Goal: Information Seeking & Learning: Find specific fact

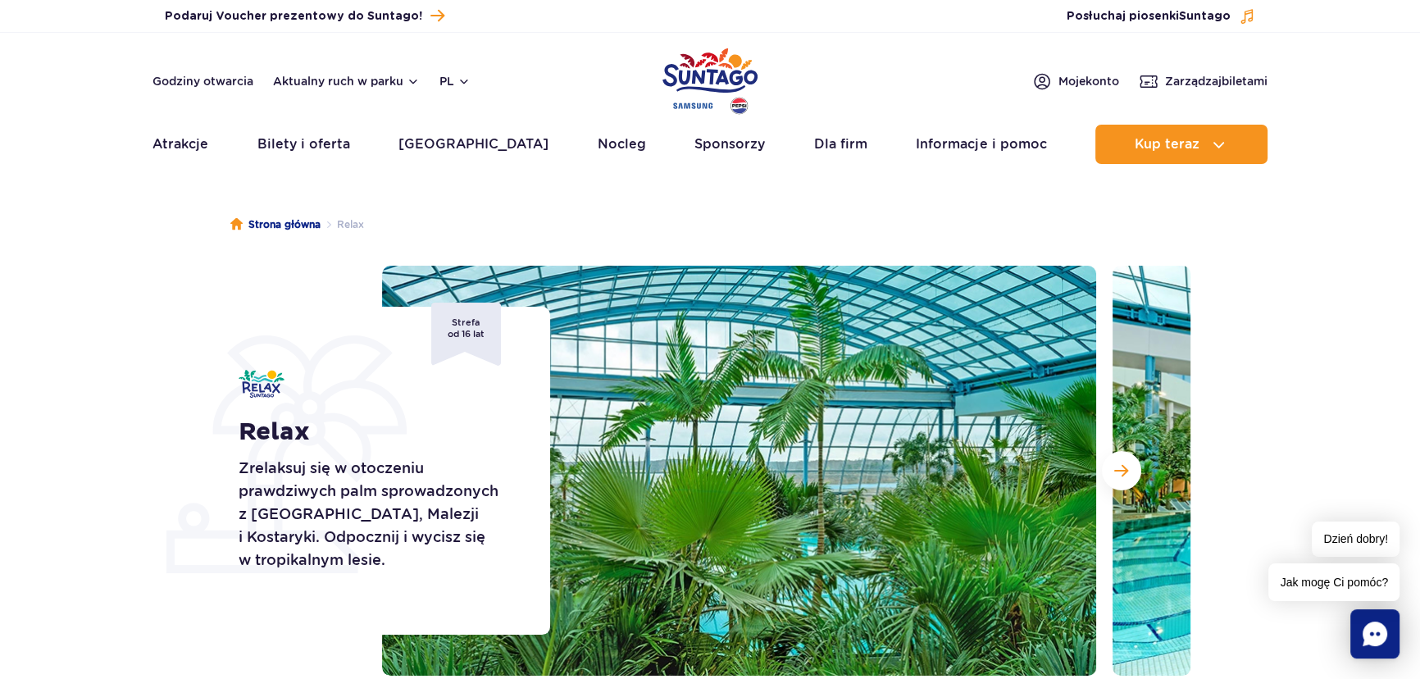
click at [659, 67] on header "Godziny otwarcia Aktualny ruch w parku pl PL EN UA Moje konto Zarządzaj biletam…" at bounding box center [710, 103] width 1420 height 140
click at [692, 66] on img "Park of Poland" at bounding box center [710, 80] width 95 height 75
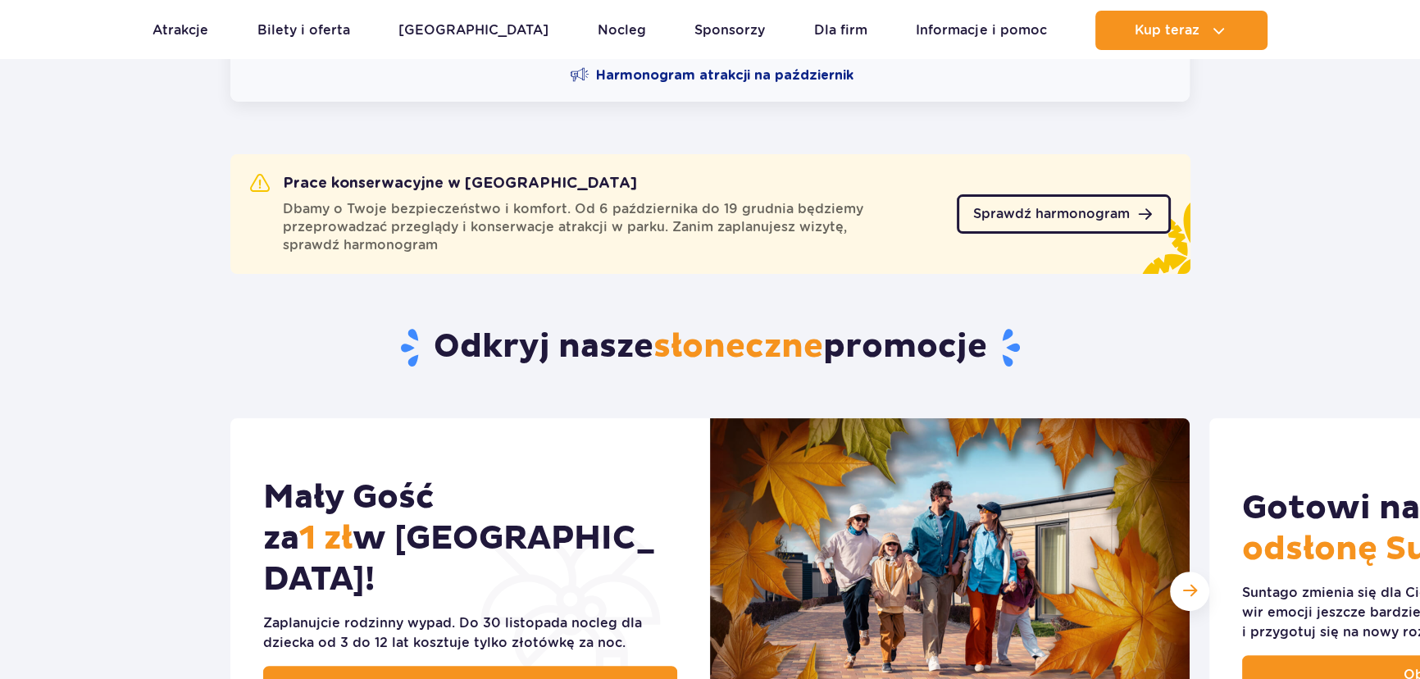
click at [1073, 198] on link "Sprawdź harmonogram" at bounding box center [1064, 213] width 214 height 39
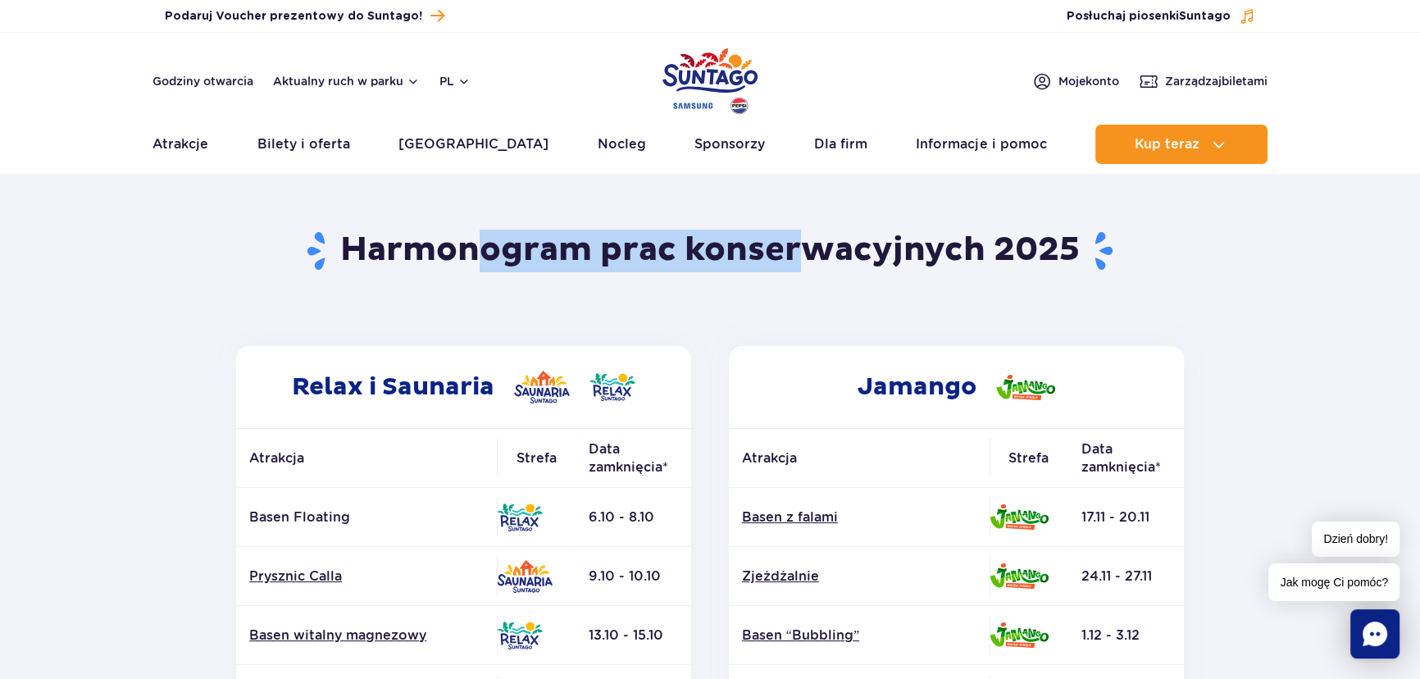
drag, startPoint x: 607, startPoint y: 268, endPoint x: 845, endPoint y: 271, distance: 237.8
click at [836, 276] on header "Powrót do strony głównej Harmonogram prac konserwacyjnych 2025" at bounding box center [710, 261] width 960 height 169
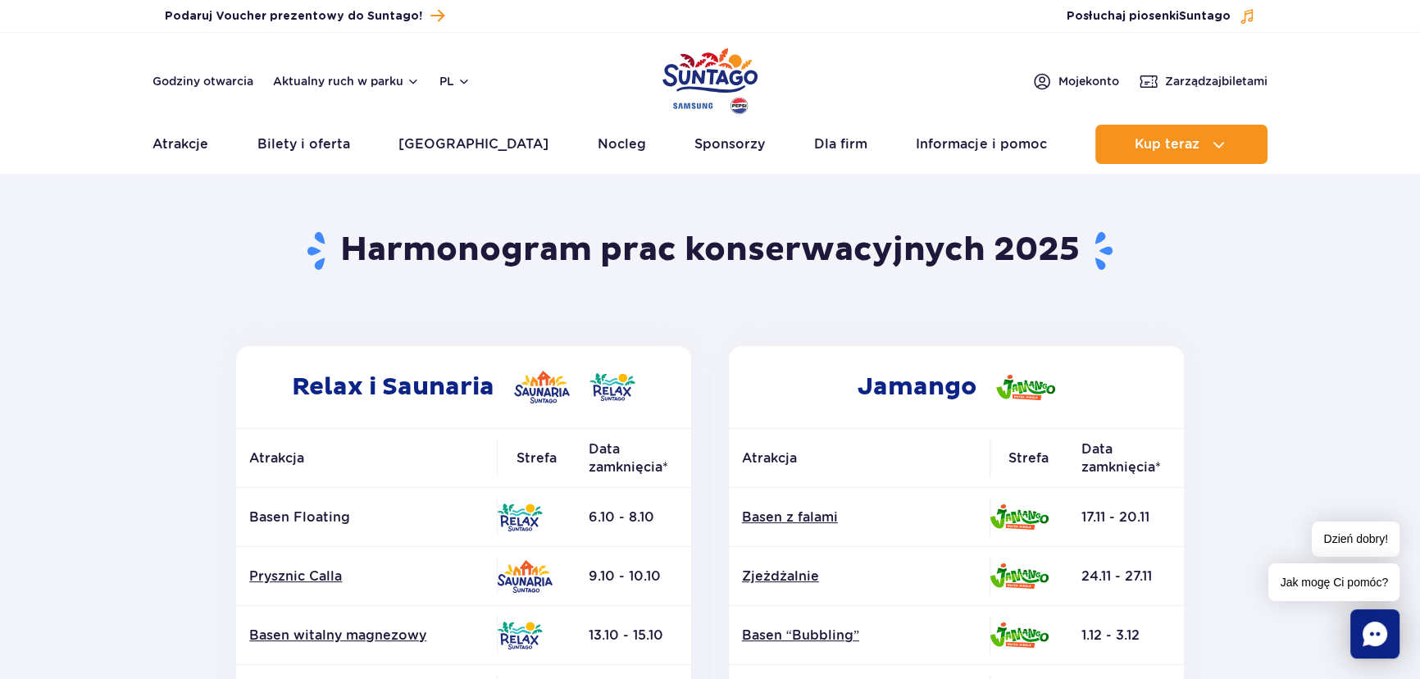
click at [845, 271] on h1 "Harmonogram prac konserwacyjnych 2025" at bounding box center [710, 251] width 960 height 43
click at [915, 246] on h1 "Harmonogram prac konserwacyjnych 2025" at bounding box center [710, 251] width 960 height 43
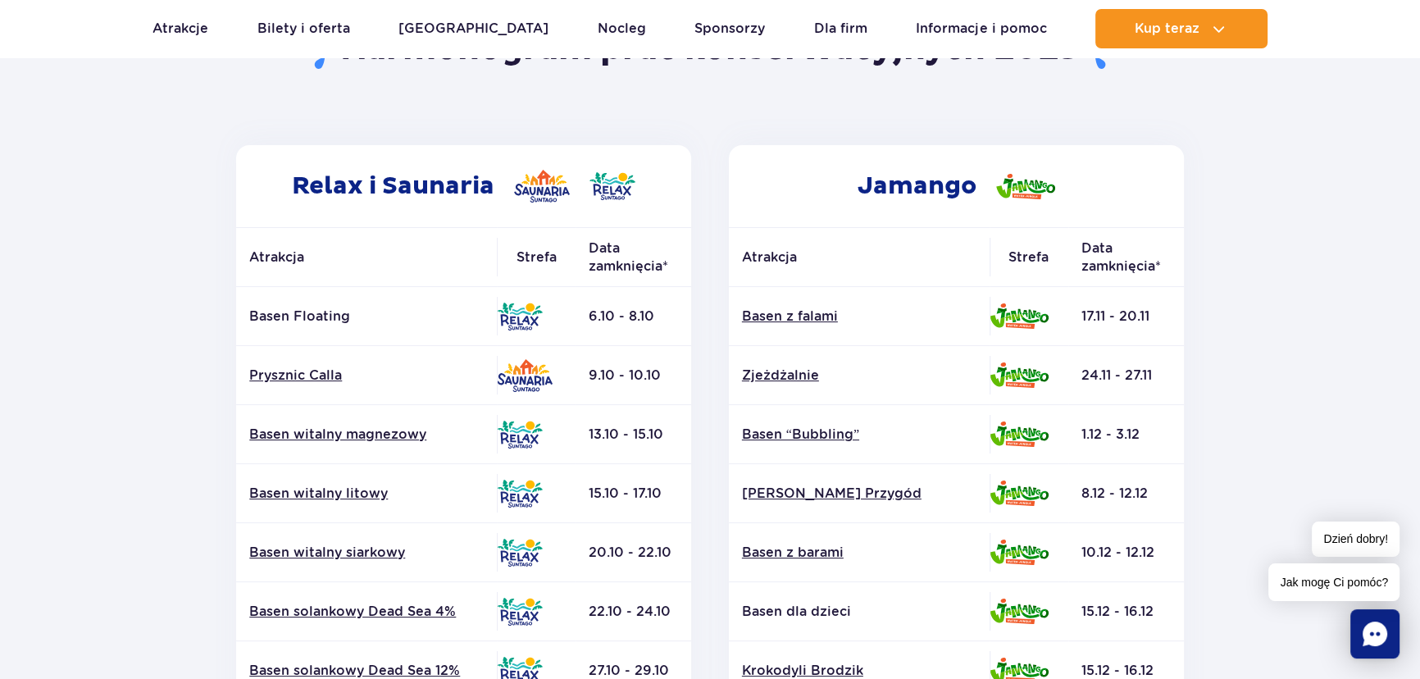
scroll to position [223, 0]
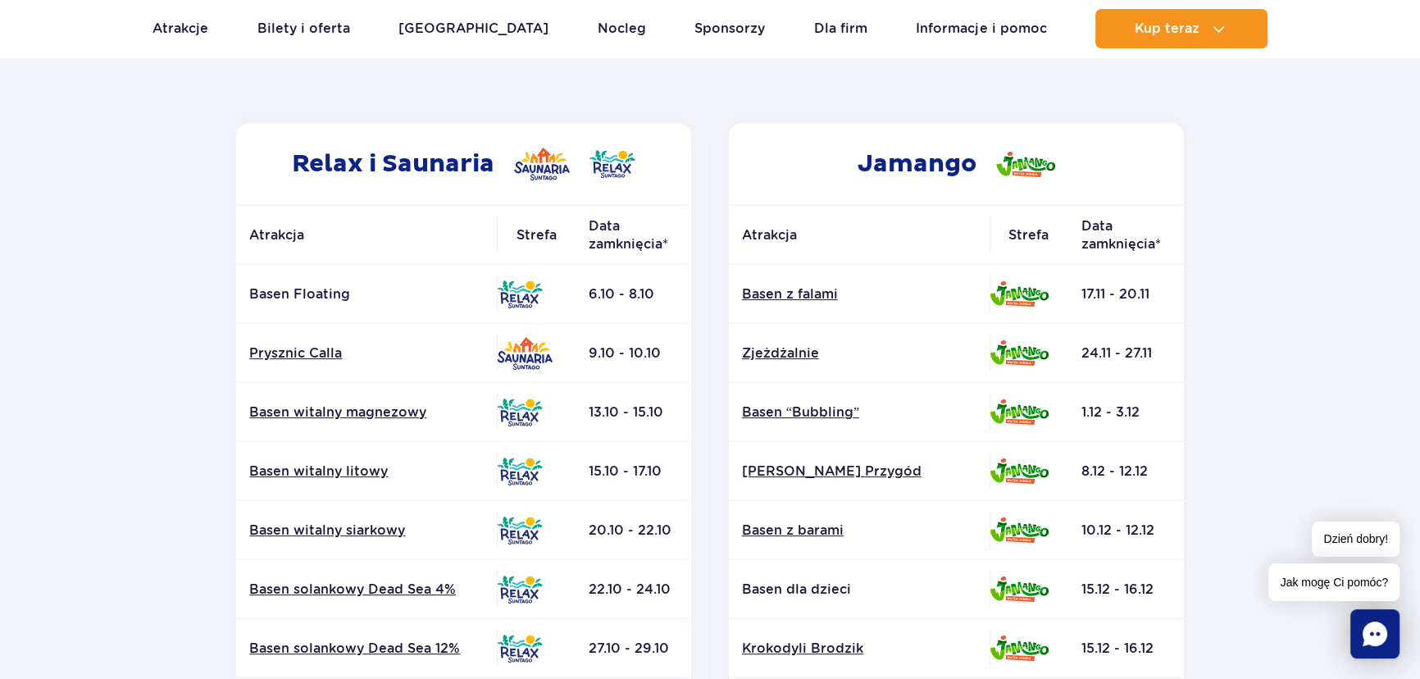
drag, startPoint x: 1082, startPoint y: 294, endPoint x: 1142, endPoint y: 294, distance: 60.7
click at [1142, 294] on td "17.11 - 20.11" at bounding box center [1127, 294] width 116 height 59
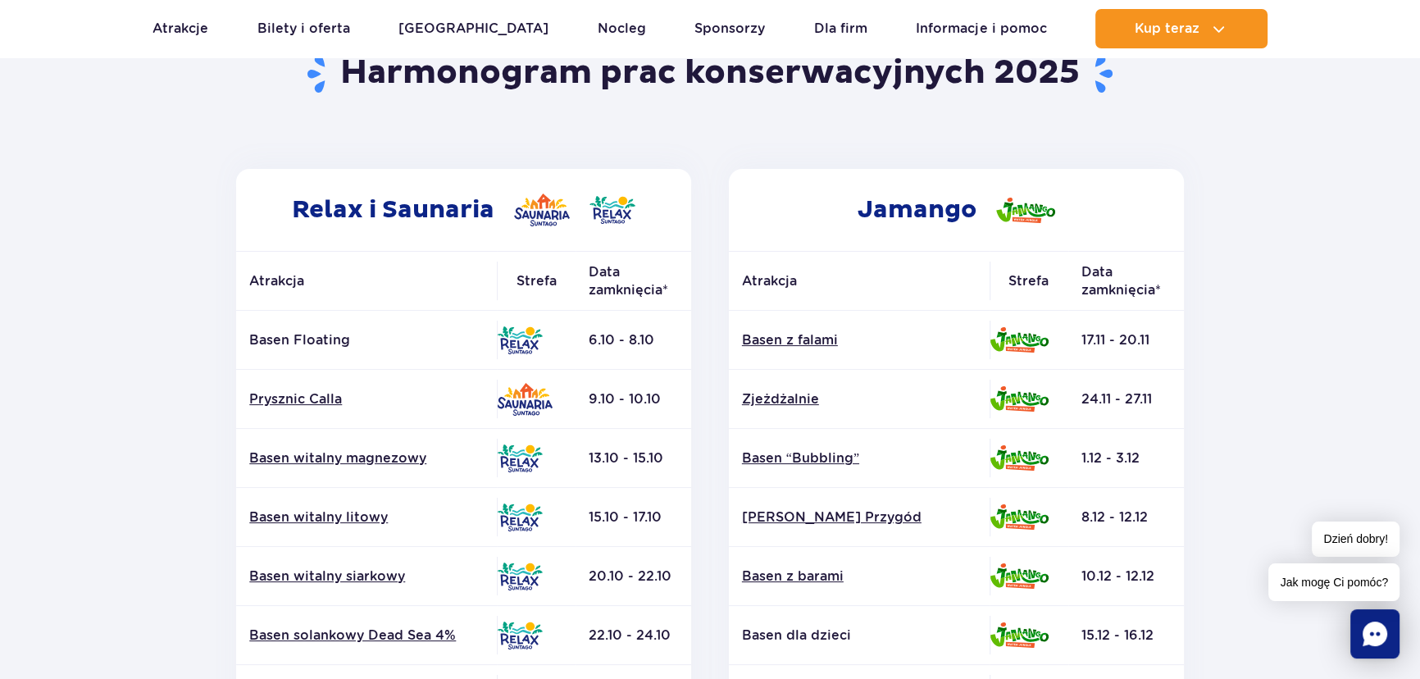
scroll to position [0, 0]
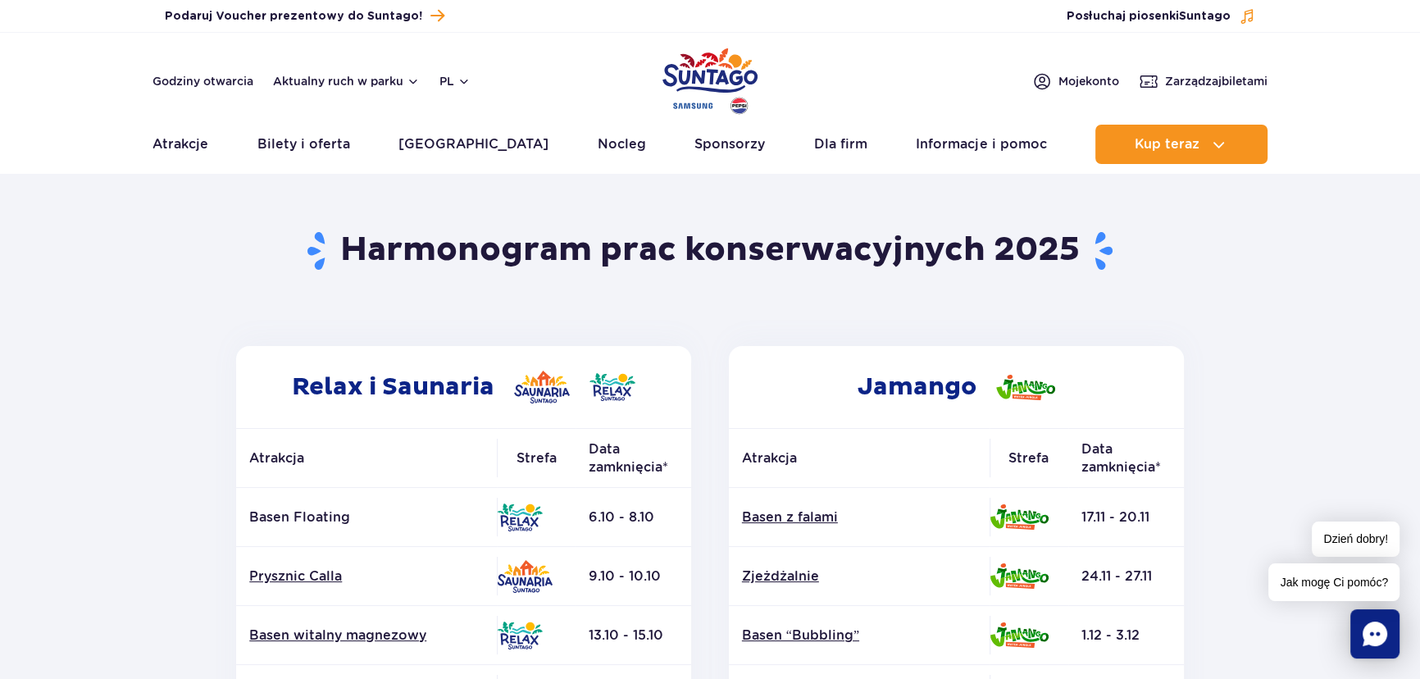
click at [711, 73] on img "Park of Poland" at bounding box center [710, 80] width 95 height 75
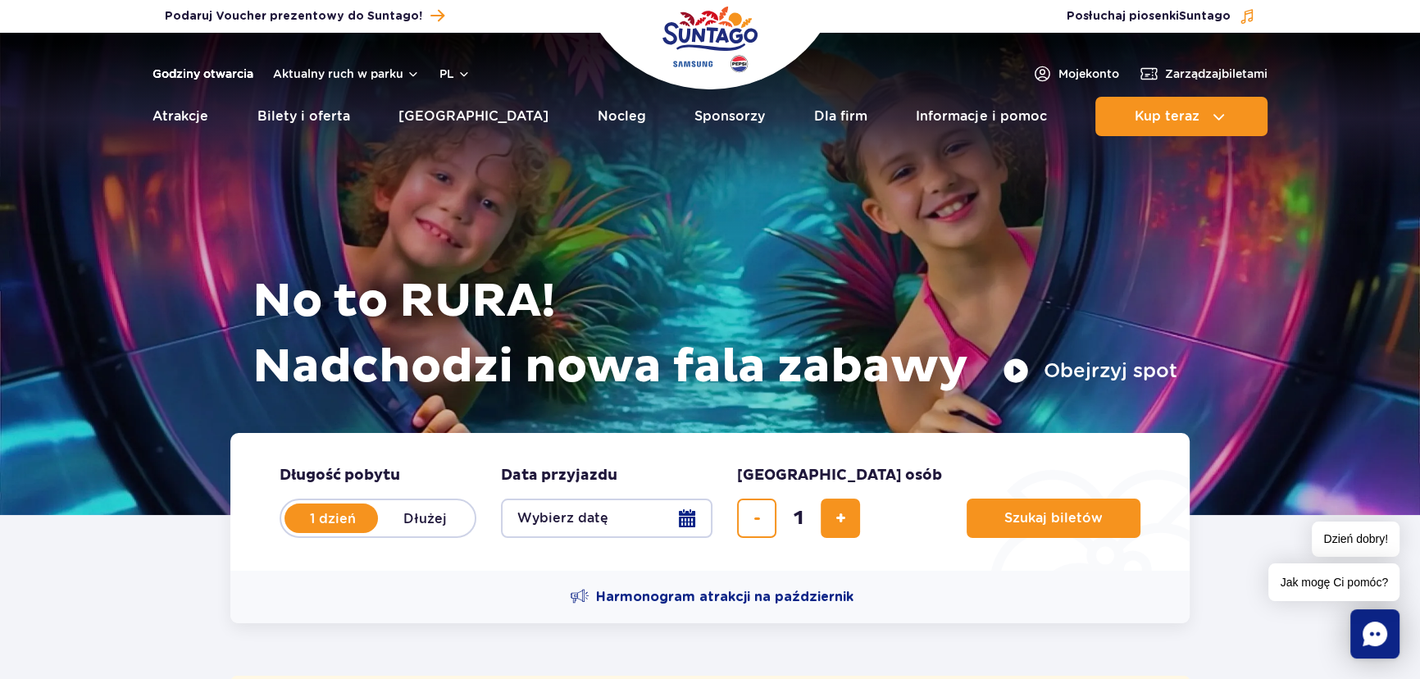
click at [216, 73] on link "Godziny otwarcia" at bounding box center [203, 74] width 101 height 16
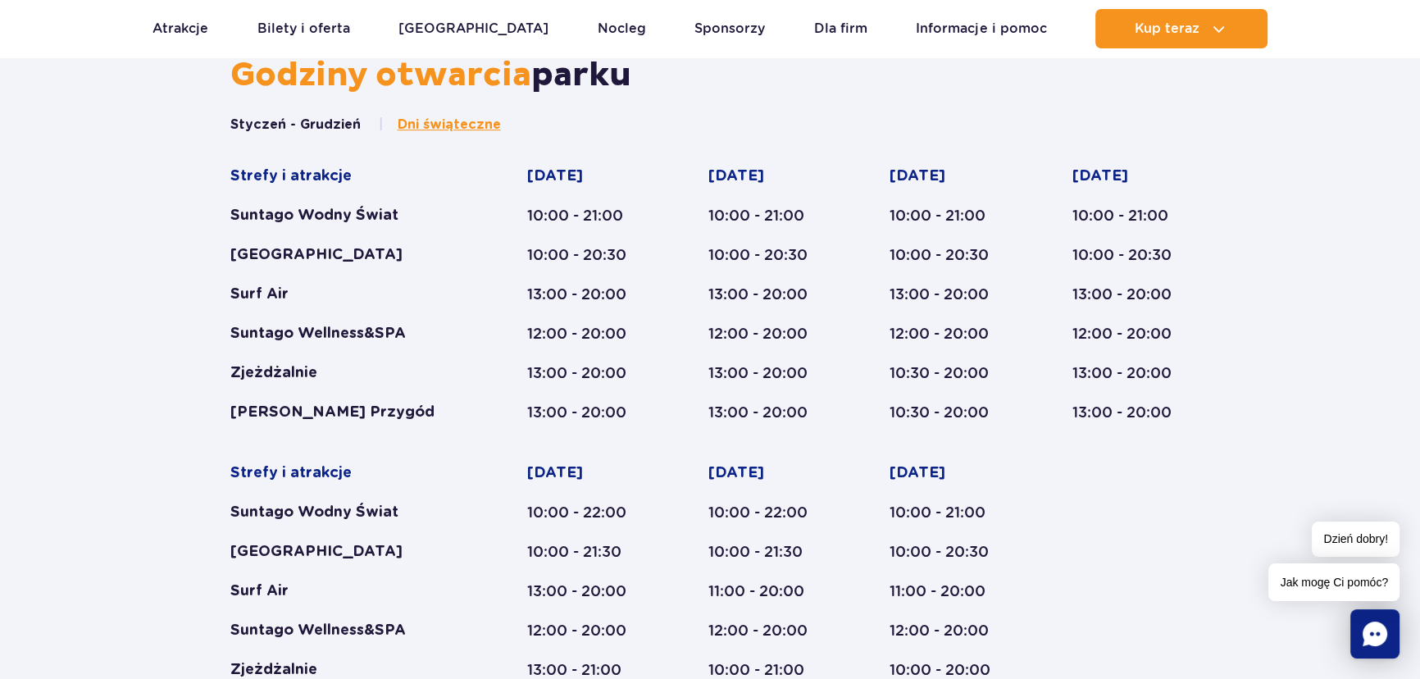
scroll to position [943, 0]
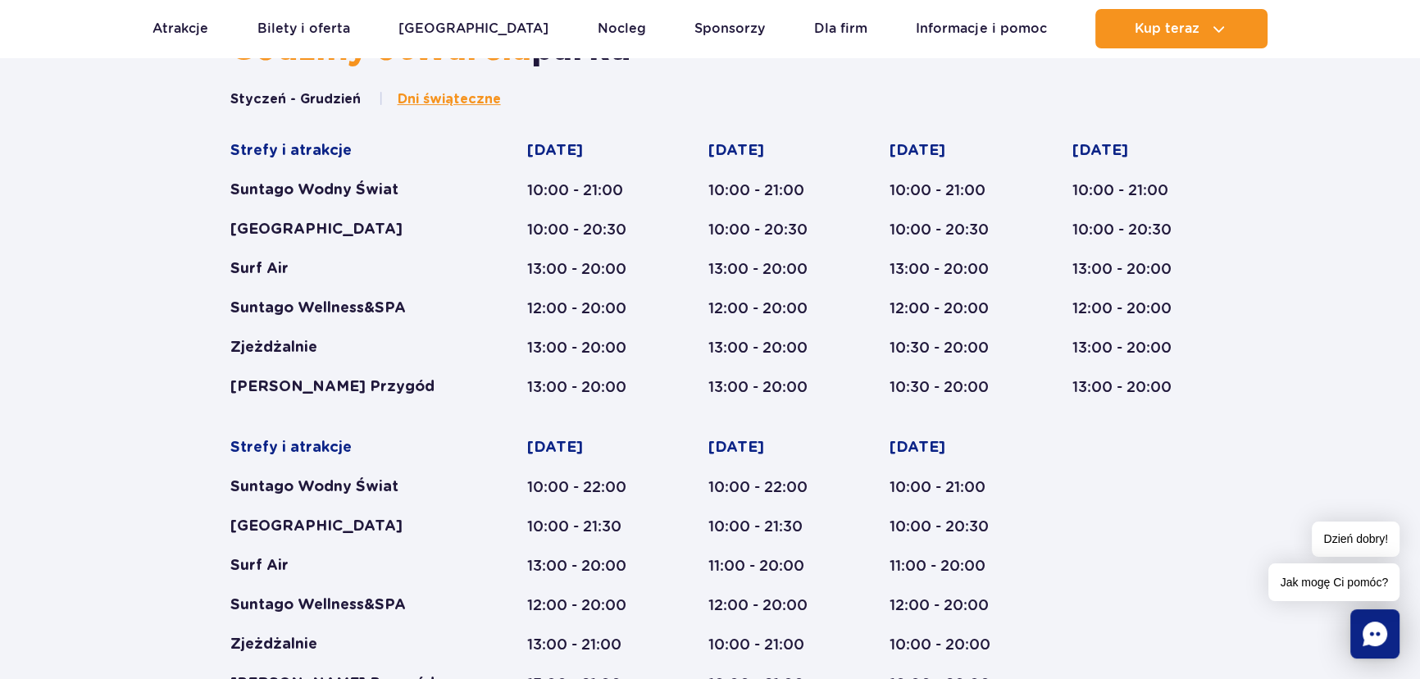
click at [1310, 245] on div "Godziny otwarcia parku Styczeń - Grudzień Dni świąteczne Strefy i atrakcje Sunt…" at bounding box center [710, 582] width 1420 height 1104
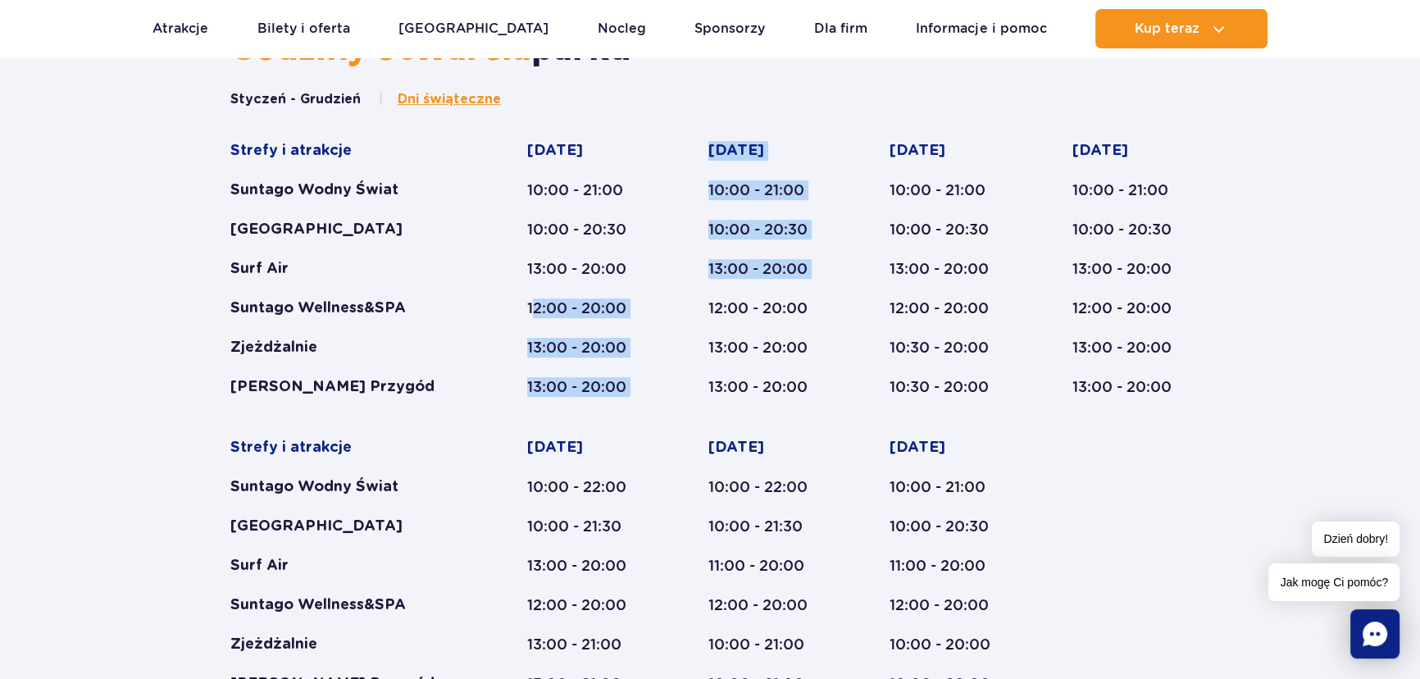
drag, startPoint x: 533, startPoint y: 308, endPoint x: 704, endPoint y: 307, distance: 171.4
click at [697, 308] on div "Strefy i atrakcje Suntago Wodny Świat Crocodile Island Surf Air Suntago Wellnes…" at bounding box center [710, 417] width 960 height 553
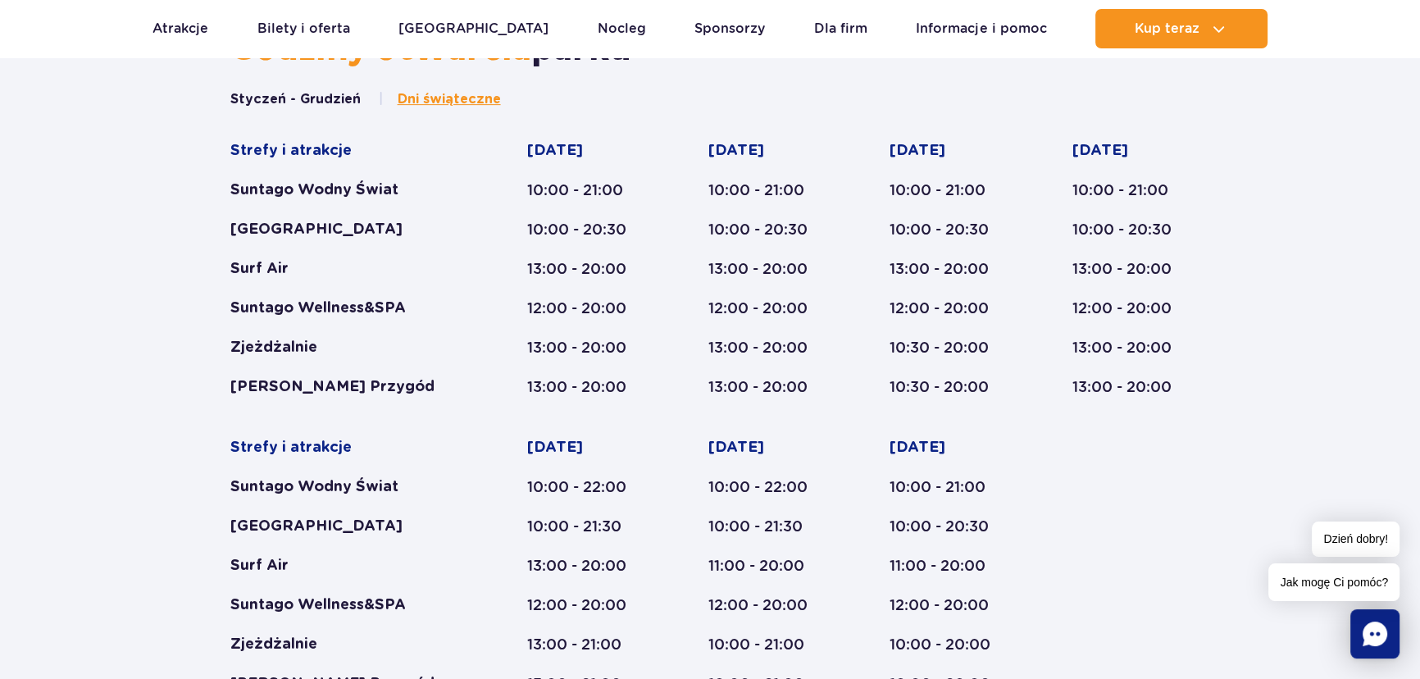
click at [981, 301] on div "12:00 - 20:00" at bounding box center [950, 308] width 120 height 20
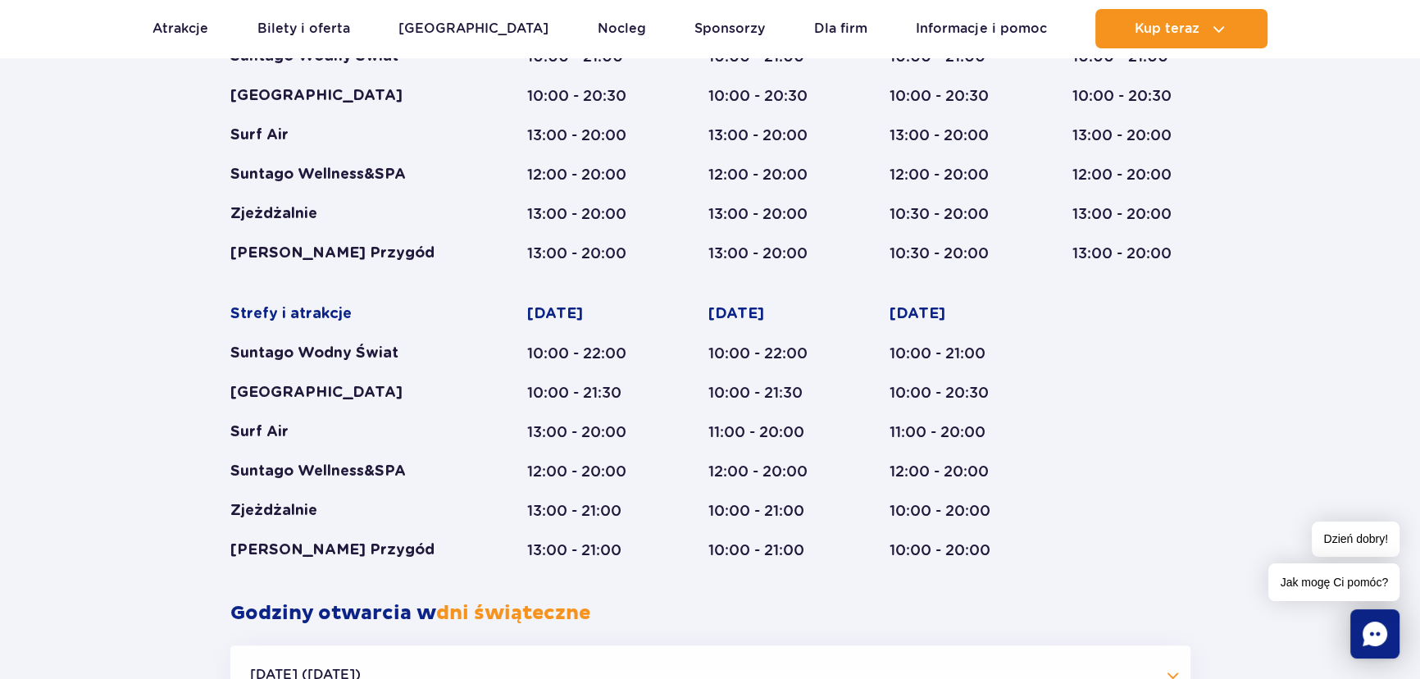
scroll to position [1092, 0]
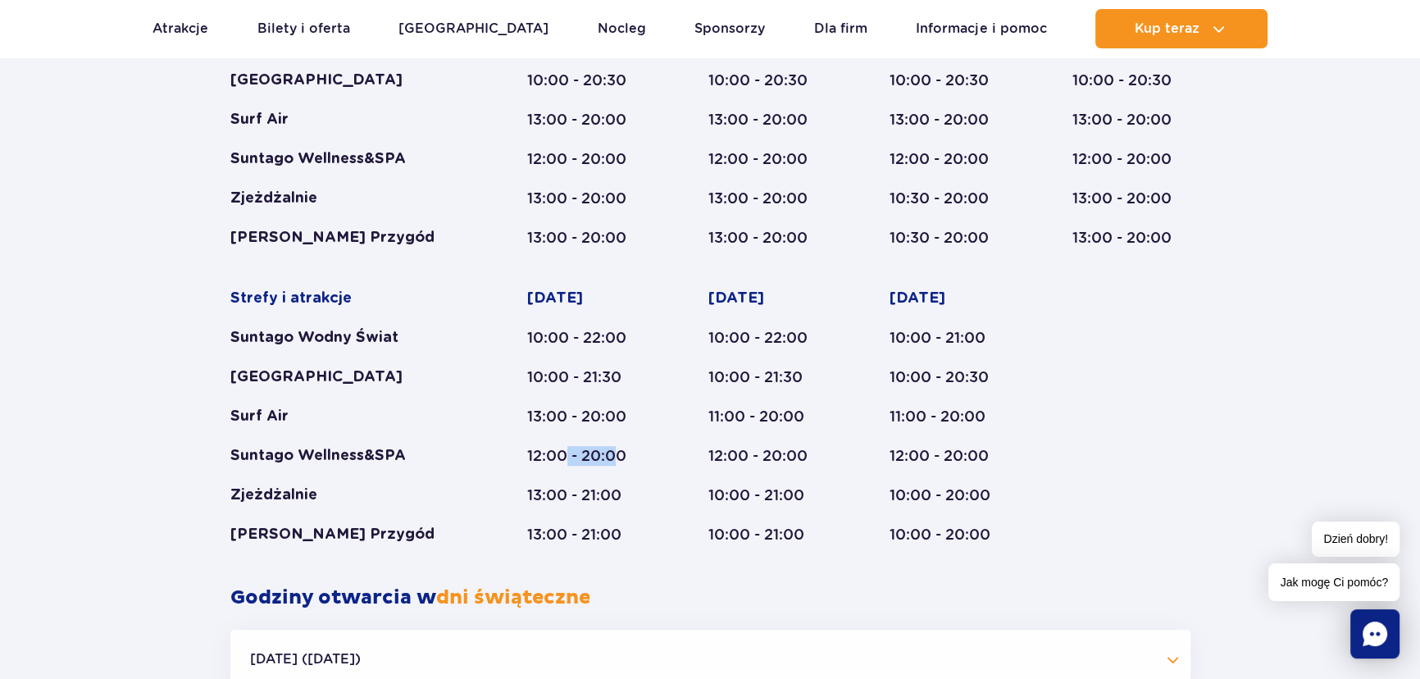
drag, startPoint x: 604, startPoint y: 451, endPoint x: 645, endPoint y: 451, distance: 40.2
click at [622, 451] on div "12:00 - 20:00" at bounding box center [586, 456] width 118 height 20
click at [581, 457] on div "12:00 - 20:00" at bounding box center [586, 456] width 118 height 20
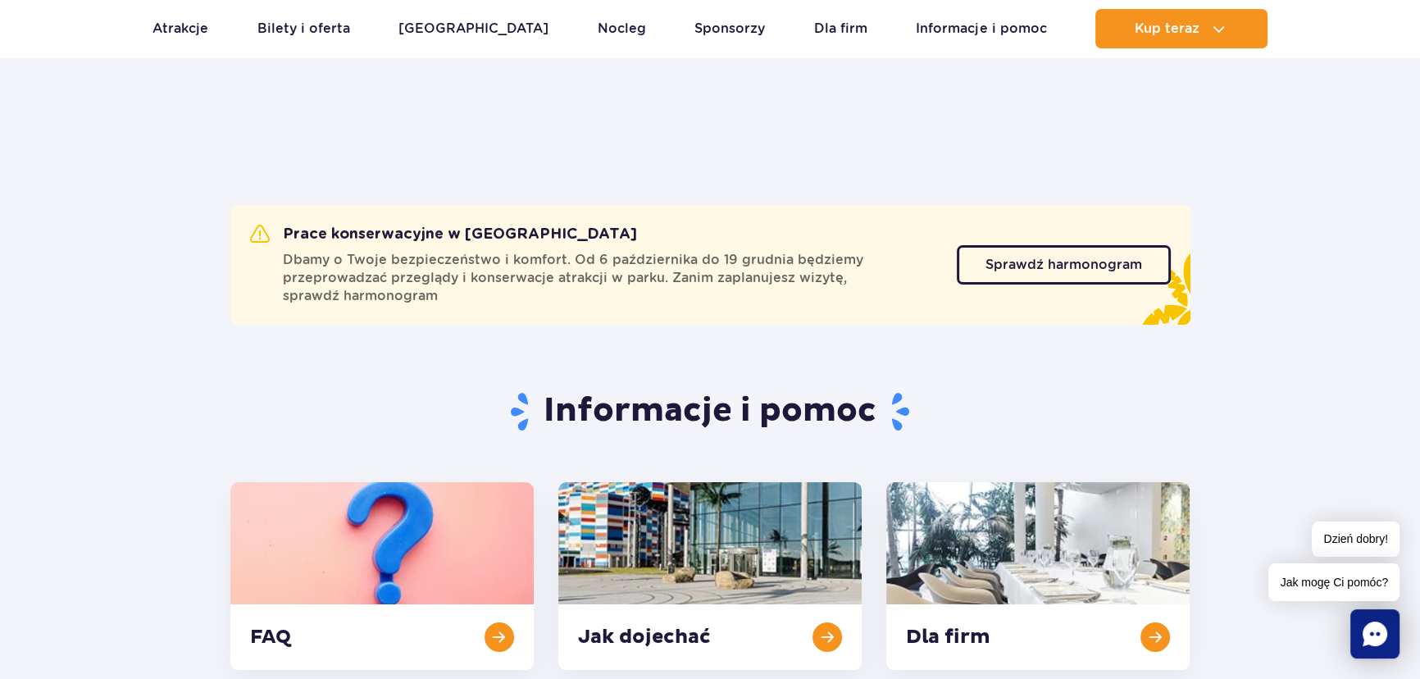
scroll to position [0, 0]
